Goal: Use online tool/utility: Utilize a website feature to perform a specific function

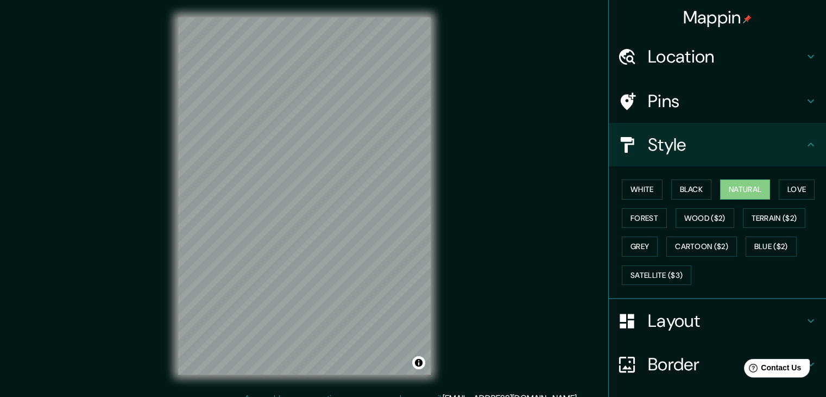
click at [693, 104] on h4 "Pins" at bounding box center [726, 101] width 156 height 22
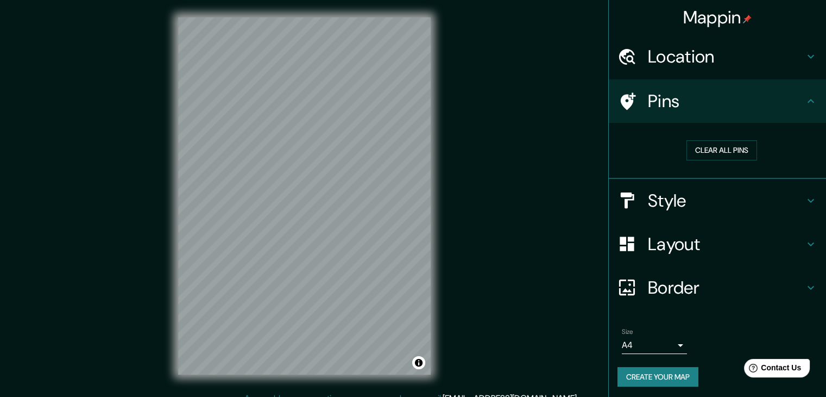
click at [721, 64] on h4 "Location" at bounding box center [726, 57] width 156 height 22
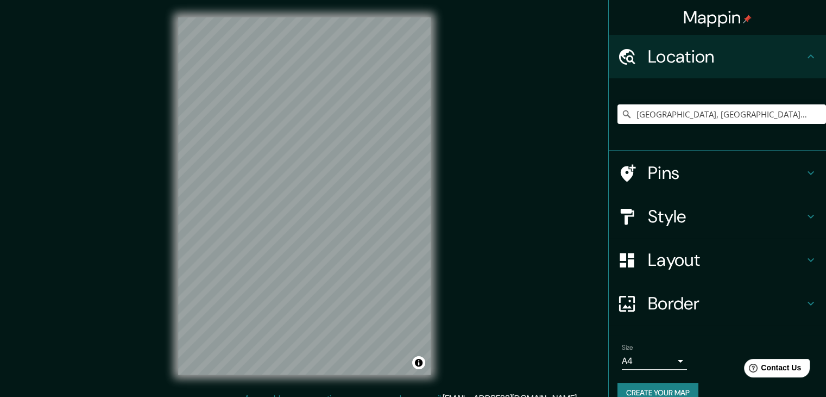
click at [721, 64] on h4 "Location" at bounding box center [726, 57] width 156 height 22
click at [721, 267] on h4 "Layout" at bounding box center [726, 260] width 156 height 22
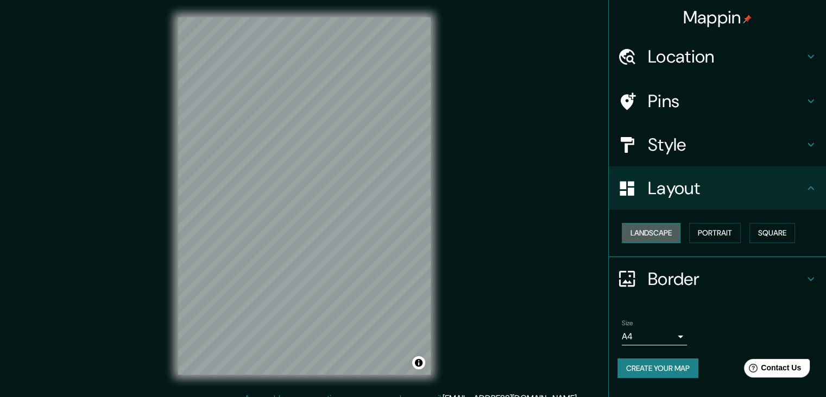
click at [639, 236] on button "Landscape" at bounding box center [651, 233] width 59 height 20
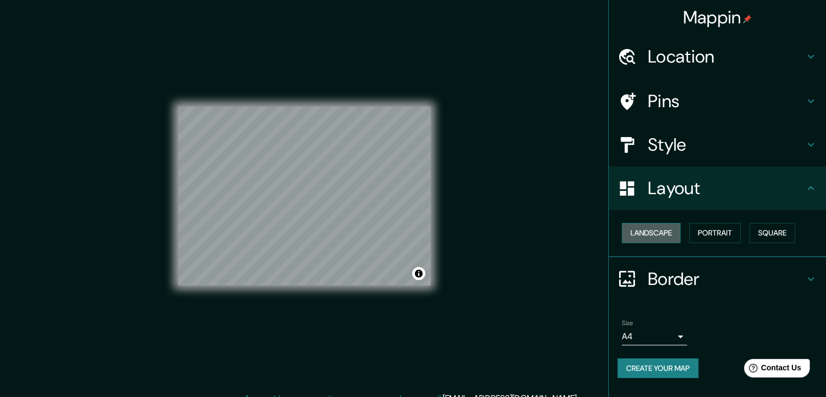
click at [681, 229] on button "Landscape" at bounding box center [651, 233] width 59 height 20
click at [720, 227] on button "Portrait" at bounding box center [715, 233] width 52 height 20
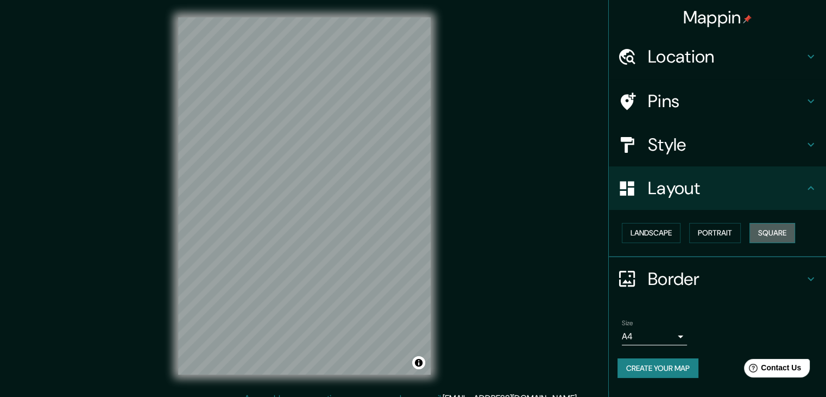
click at [770, 233] on button "Square" at bounding box center [773, 233] width 46 height 20
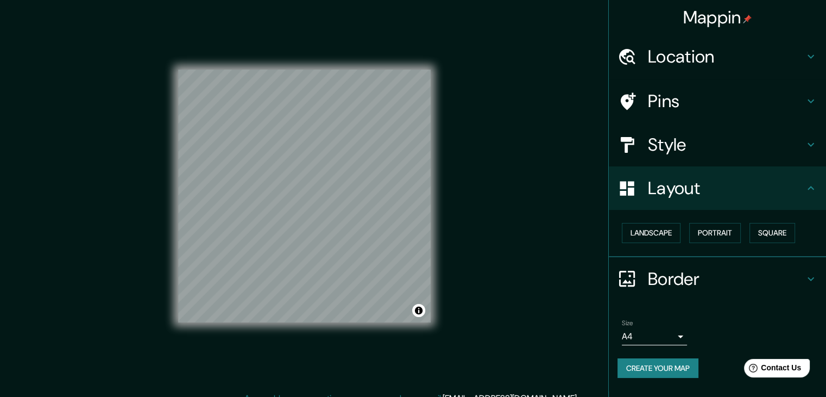
click at [665, 246] on div "Landscape [GEOGRAPHIC_DATA]" at bounding box center [722, 232] width 209 height 29
click at [663, 243] on div "Landscape [GEOGRAPHIC_DATA]" at bounding box center [722, 232] width 209 height 29
click at [661, 238] on button "Landscape" at bounding box center [651, 233] width 59 height 20
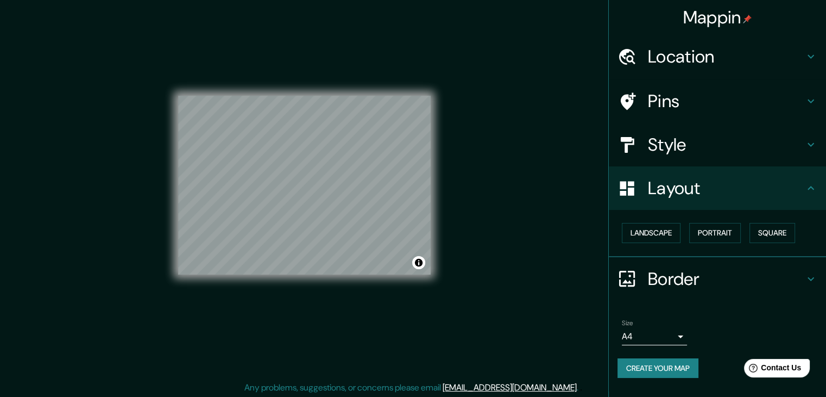
scroll to position [12, 0]
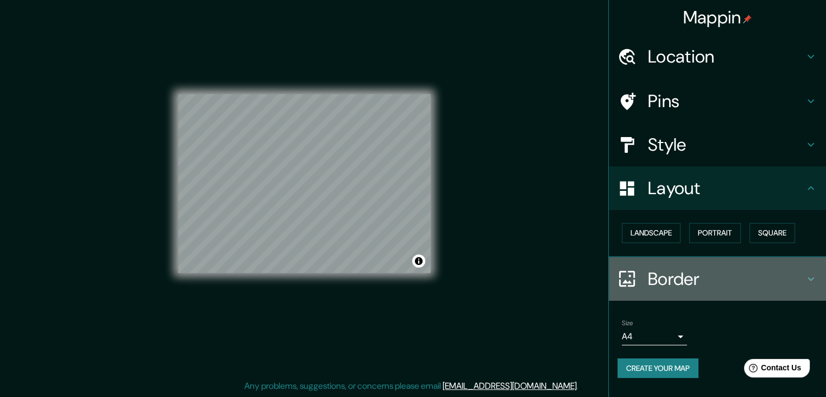
click at [697, 279] on h4 "Border" at bounding box center [726, 279] width 156 height 22
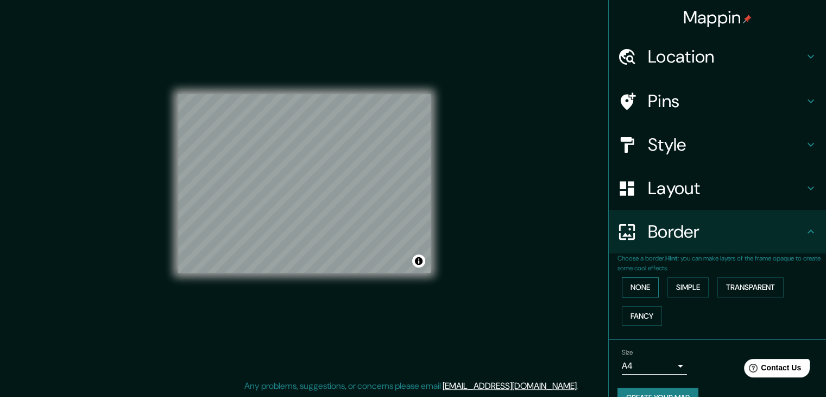
click at [644, 285] on button "None" at bounding box center [640, 287] width 37 height 20
click at [688, 288] on button "Simple" at bounding box center [688, 287] width 41 height 20
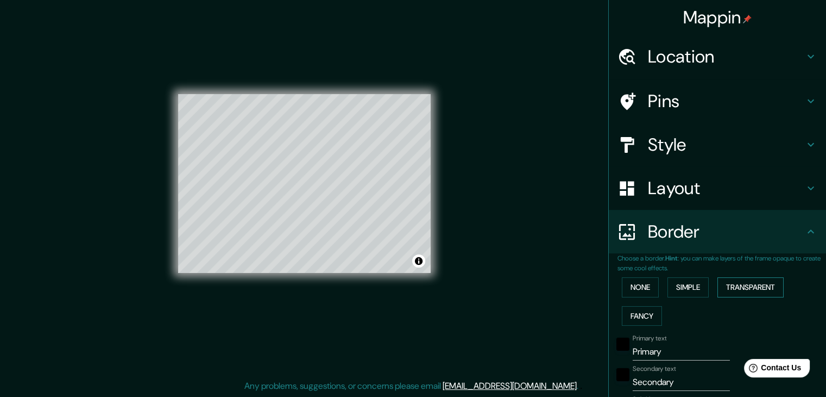
click at [731, 287] on button "Transparent" at bounding box center [751, 287] width 66 height 20
click at [640, 316] on button "Fancy" at bounding box center [642, 316] width 40 height 20
click at [632, 285] on button "None" at bounding box center [640, 287] width 37 height 20
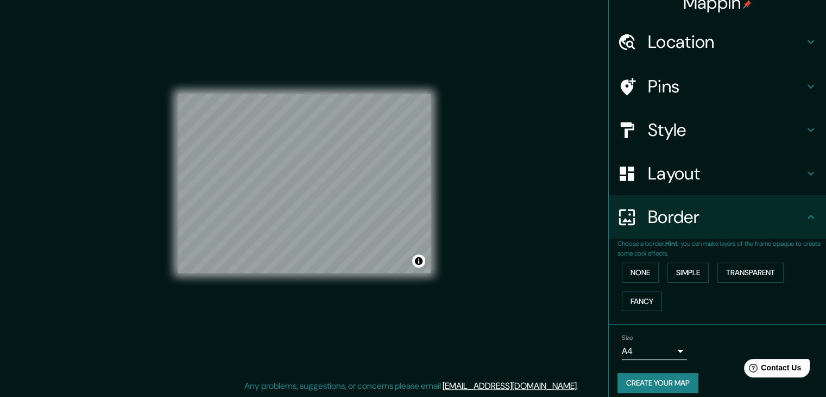
scroll to position [0, 0]
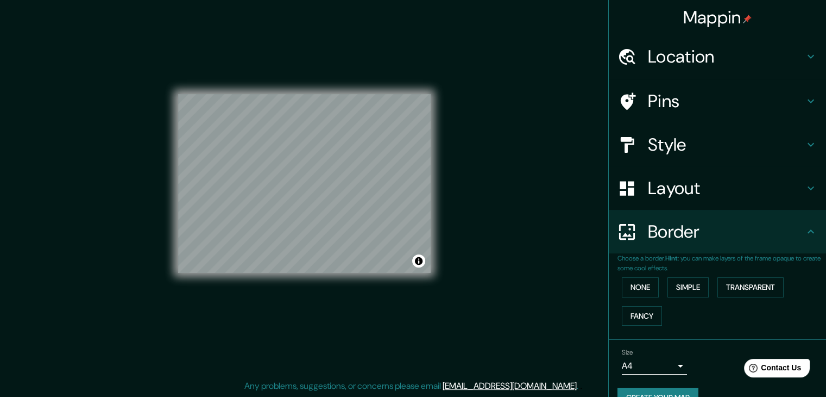
click at [708, 159] on div "Style" at bounding box center [717, 144] width 217 height 43
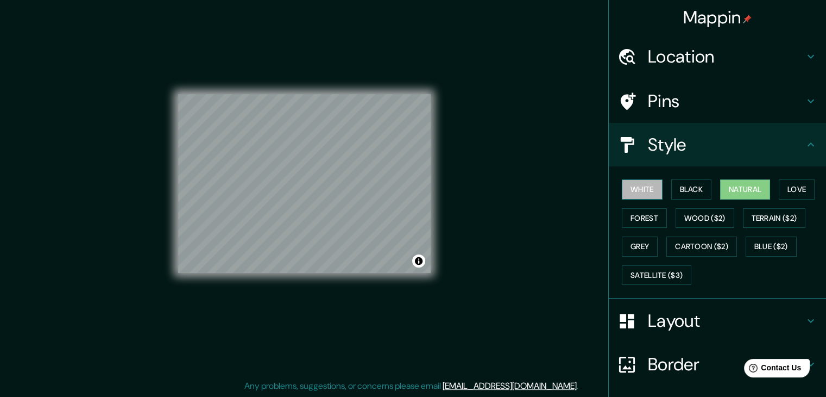
click at [647, 190] on button "White" at bounding box center [642, 189] width 41 height 20
click at [672, 194] on button "Black" at bounding box center [691, 189] width 41 height 20
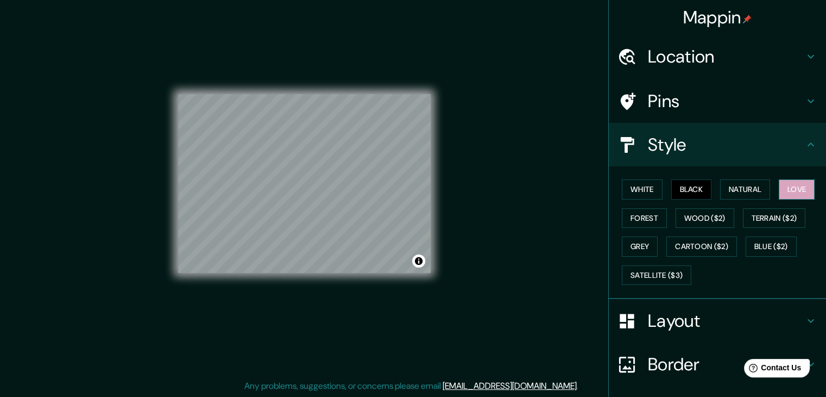
click at [802, 194] on button "Love" at bounding box center [797, 189] width 36 height 20
click at [641, 218] on button "Forest" at bounding box center [644, 218] width 45 height 20
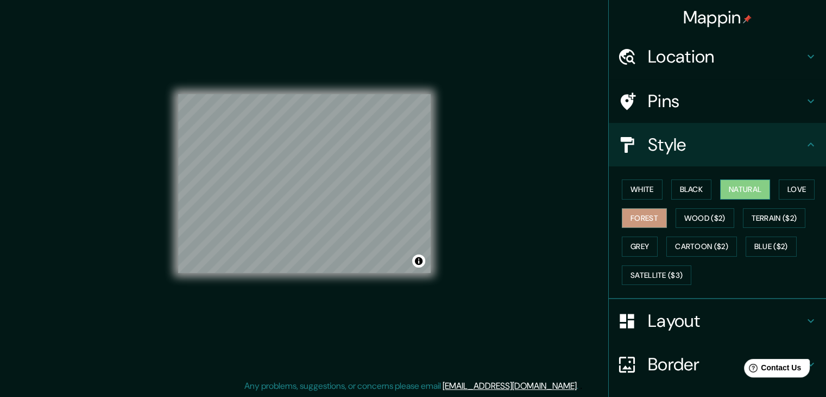
click at [727, 187] on button "Natural" at bounding box center [745, 189] width 50 height 20
